Goal: Find specific page/section: Find specific page/section

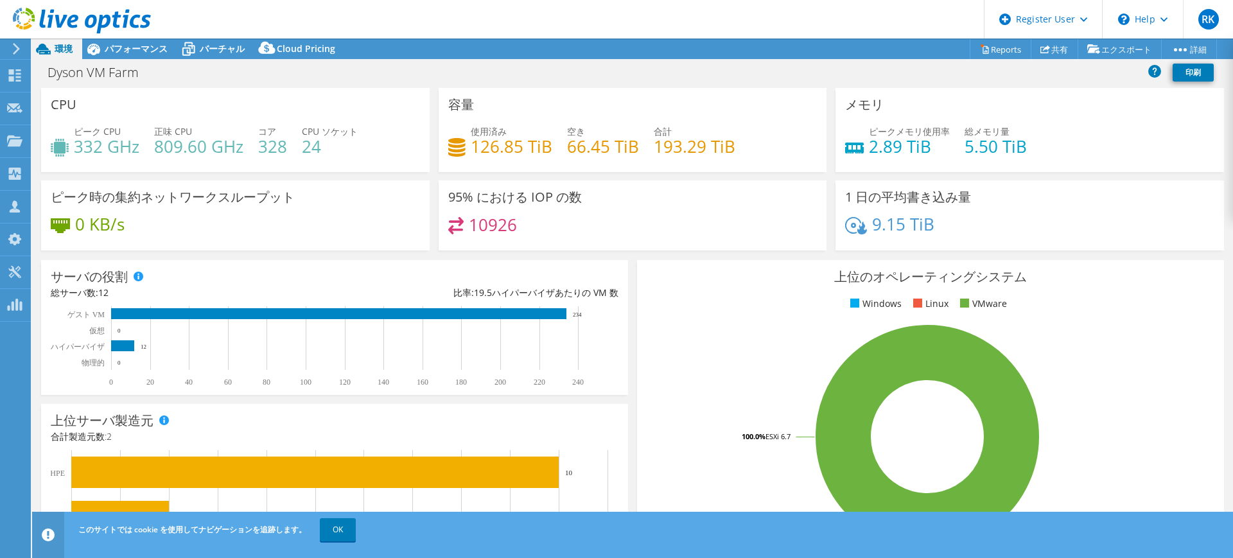
select select "[GEOGRAPHIC_DATA]"
select select "USD"
click at [128, 49] on span "パフォーマンス" at bounding box center [136, 48] width 63 height 12
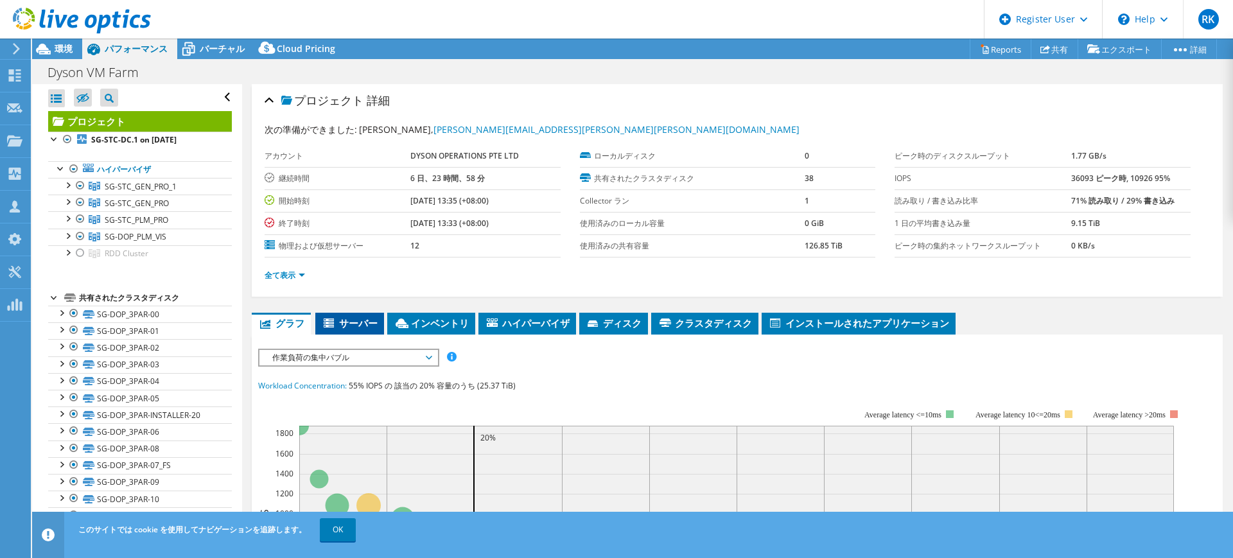
click at [340, 323] on span "サーバー" at bounding box center [350, 323] width 56 height 13
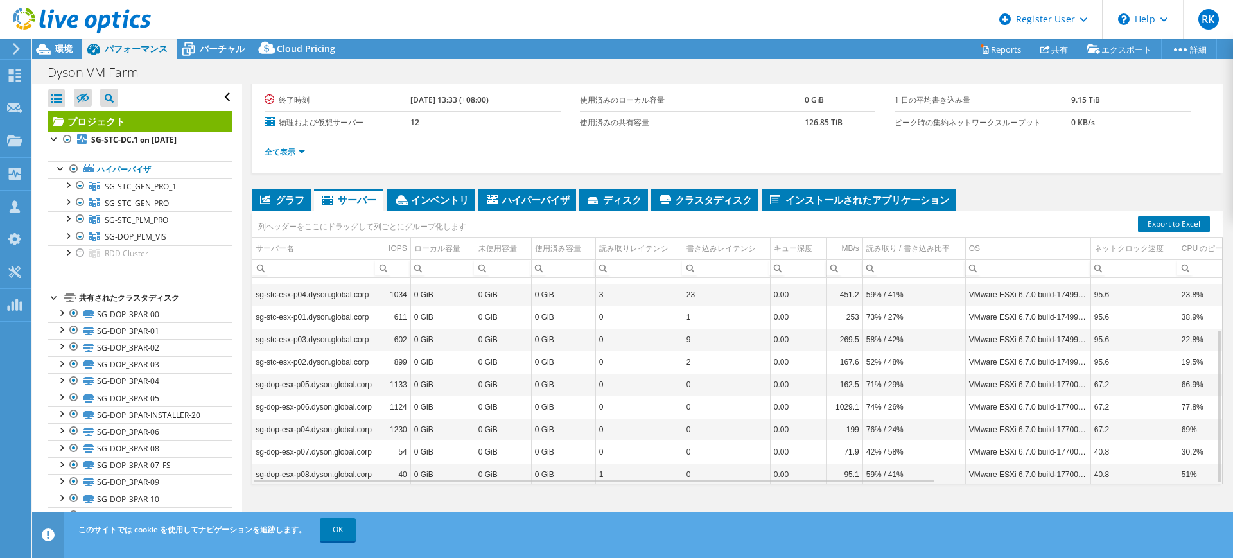
scroll to position [70, 0]
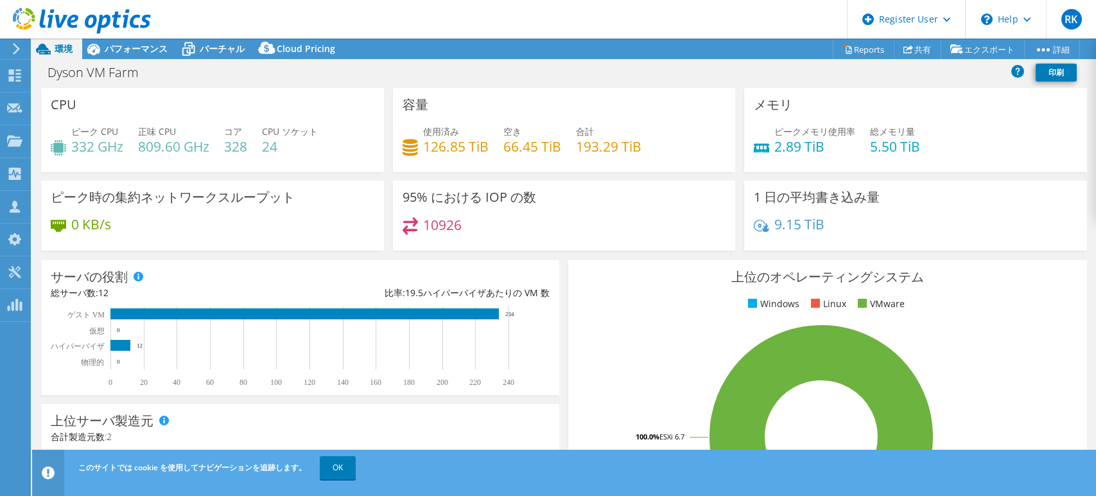
select select "[GEOGRAPHIC_DATA]"
select select "USD"
